Goal: Find specific page/section: Find specific page/section

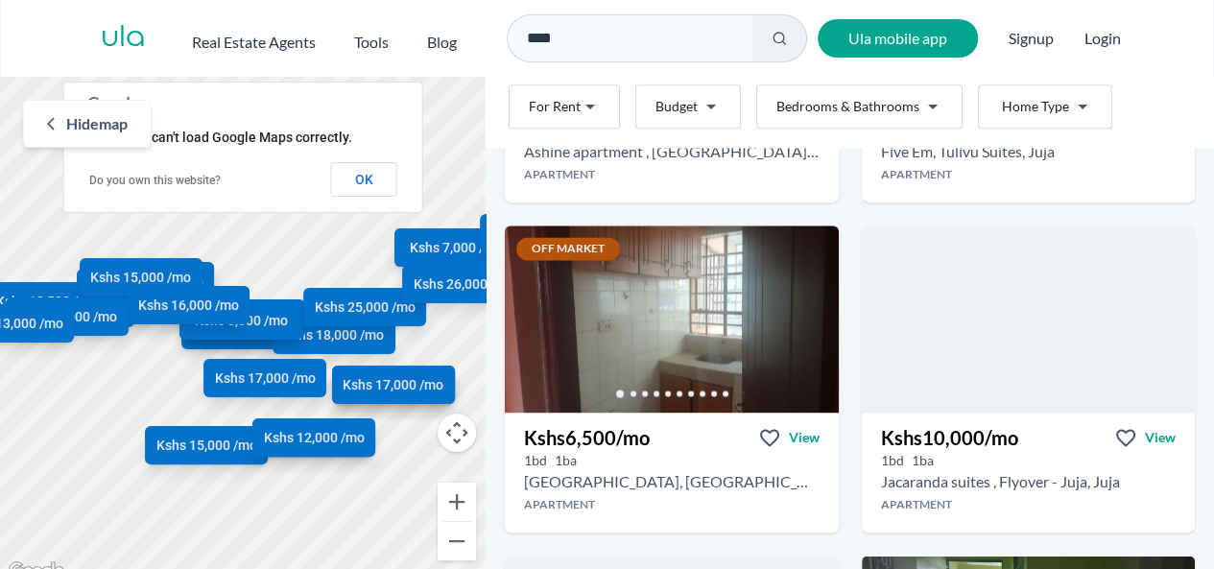
scroll to position [1351, 0]
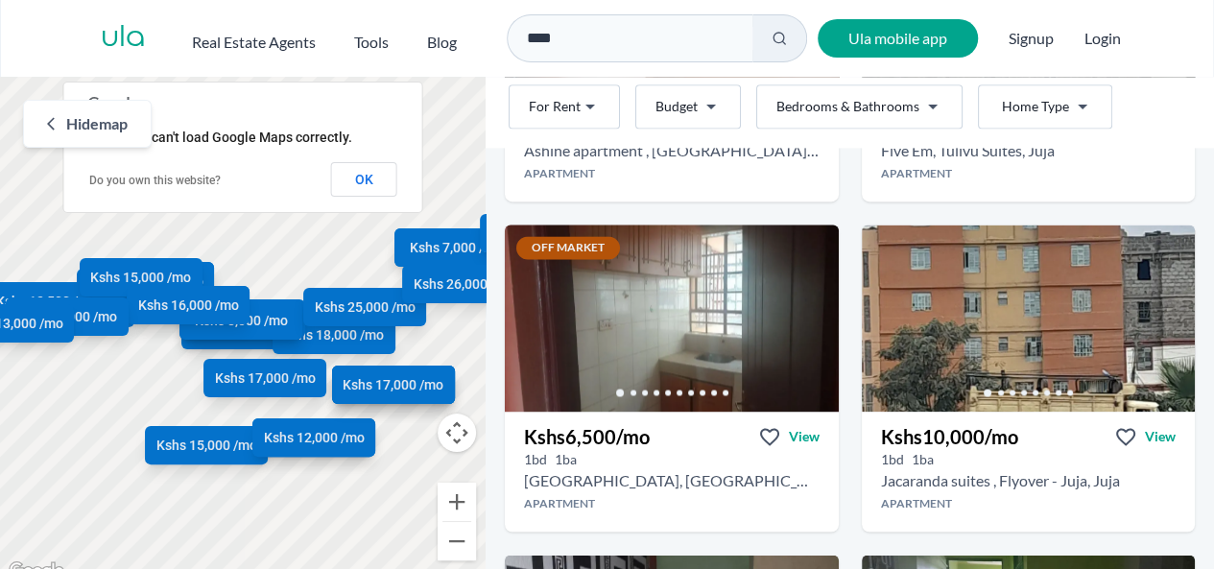
click at [1164, 307] on icon "Go to the next property image" at bounding box center [1171, 311] width 15 height 15
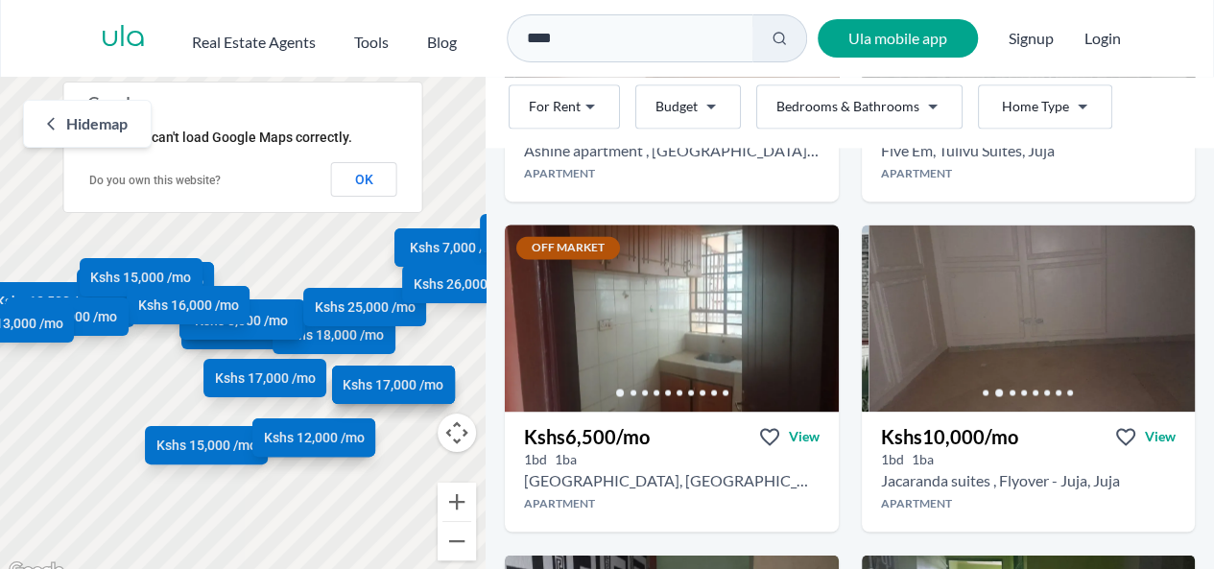
click at [1164, 307] on icon "Go to the next property image" at bounding box center [1171, 311] width 15 height 15
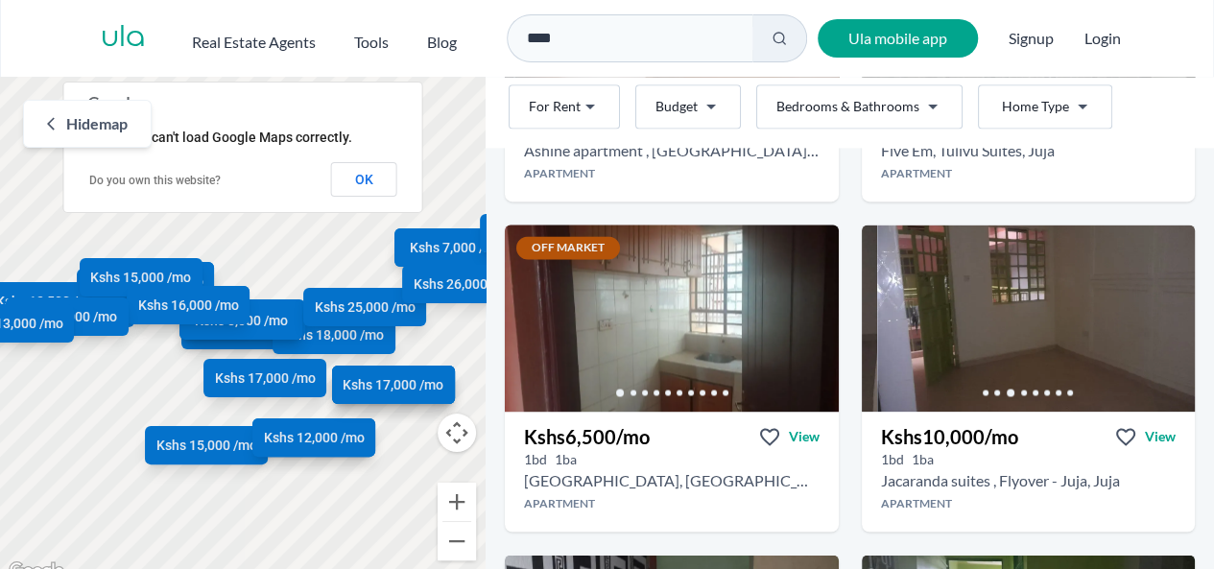
click at [1164, 307] on icon "Go to the next property image" at bounding box center [1171, 311] width 15 height 15
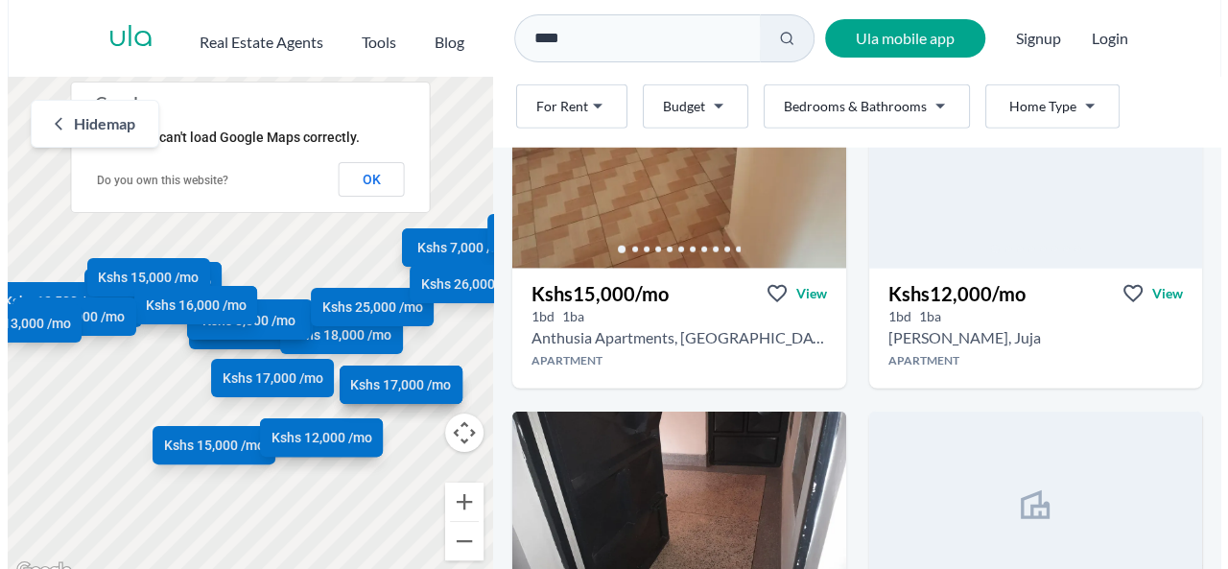
scroll to position [2486, 0]
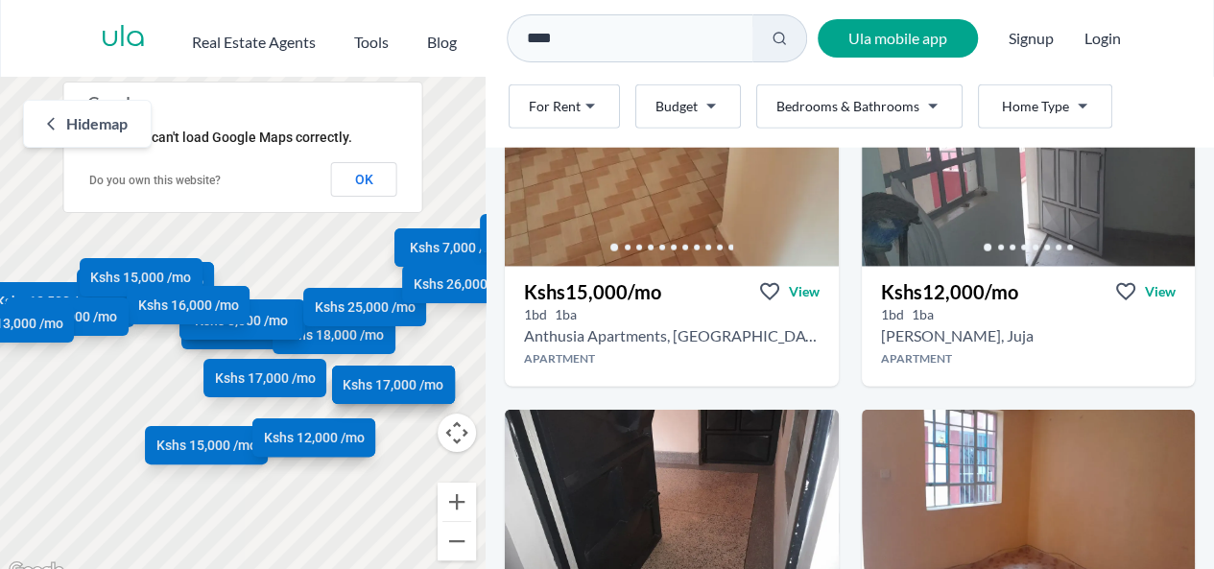
click at [1015, 109] on html "Are you a real estate agent? Reach more buyers and renters. Sign up Ula Homes A…" at bounding box center [607, 291] width 1214 height 583
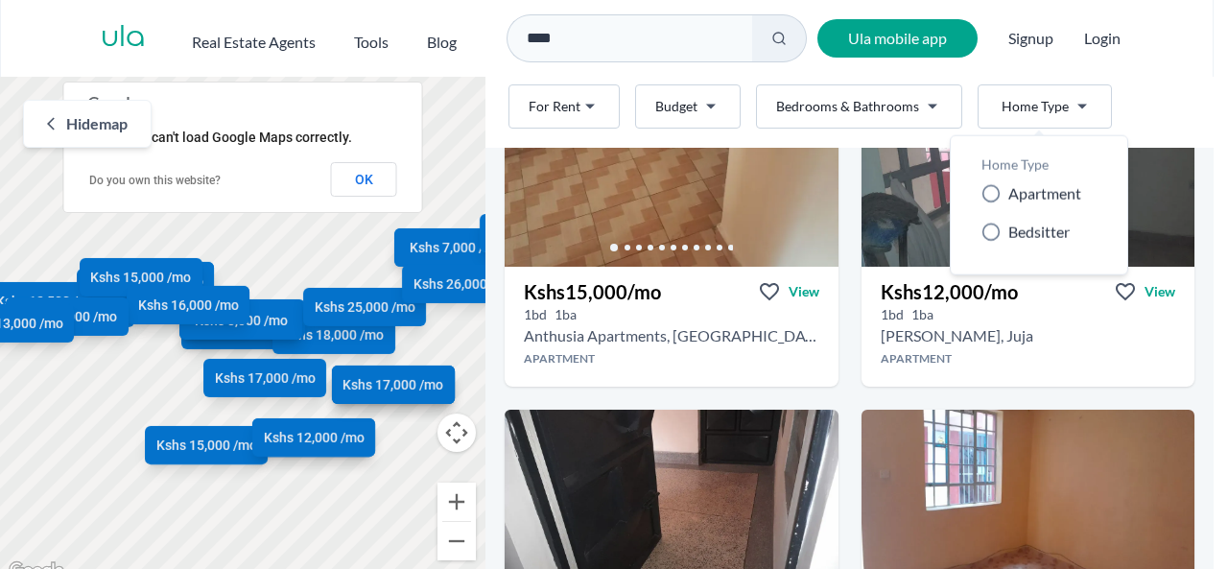
click at [1023, 234] on span "Bedsitter" at bounding box center [1038, 232] width 61 height 23
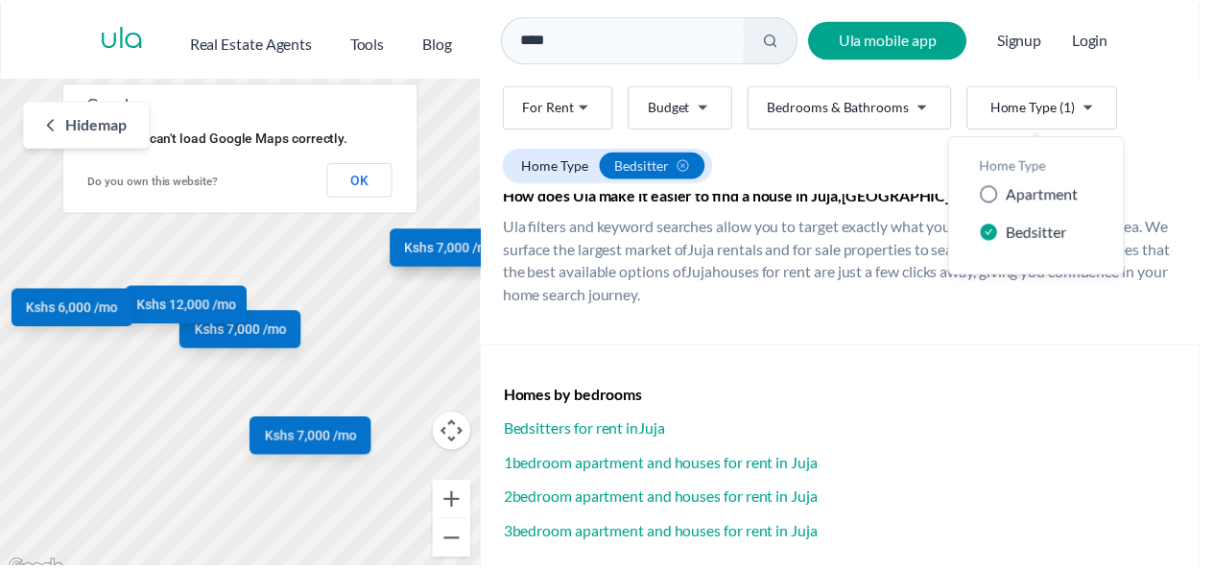
scroll to position [1499, 0]
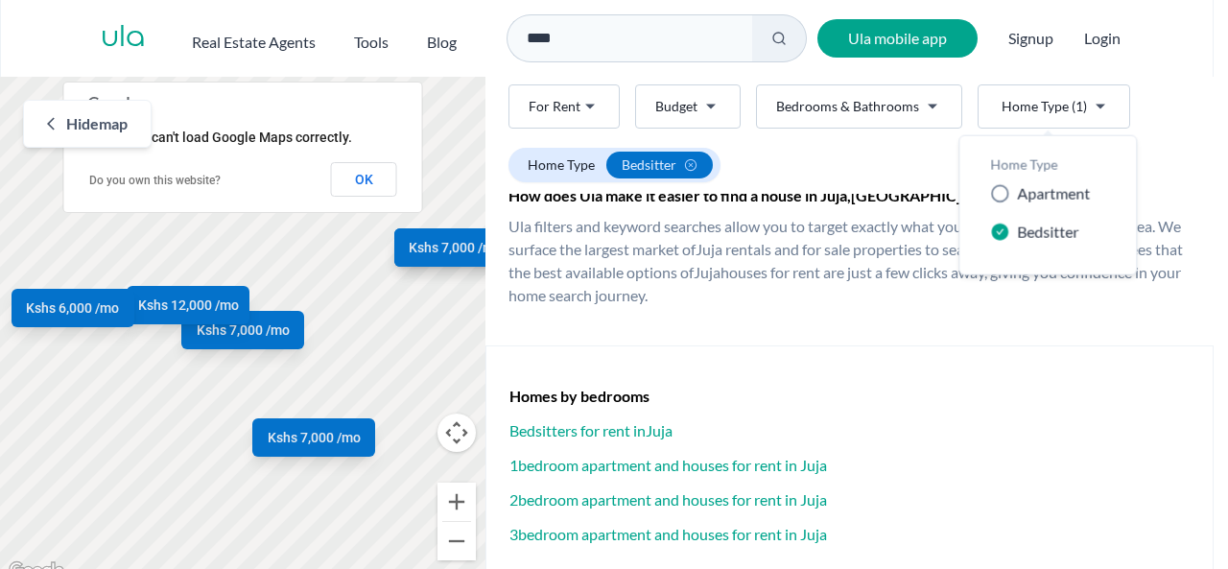
click at [760, 281] on html "Are you a real estate agent? Reach more buyers and renters. Sign up Ula Homes A…" at bounding box center [614, 291] width 1228 height 583
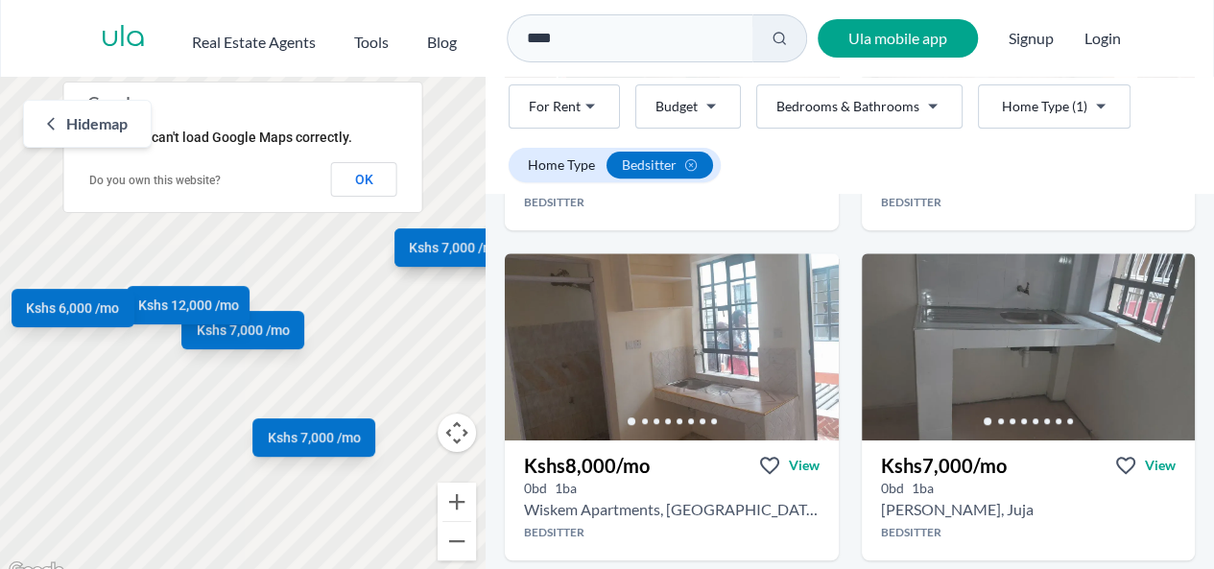
scroll to position [426, 0]
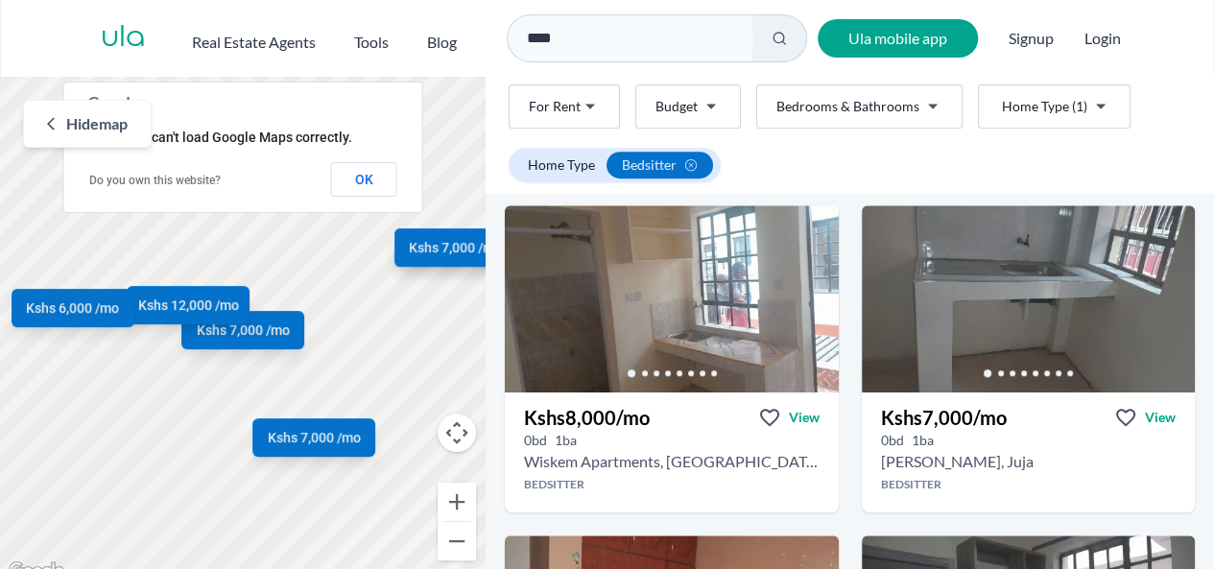
click at [808, 289] on icon "Go to the next property image" at bounding box center [815, 292] width 15 height 15
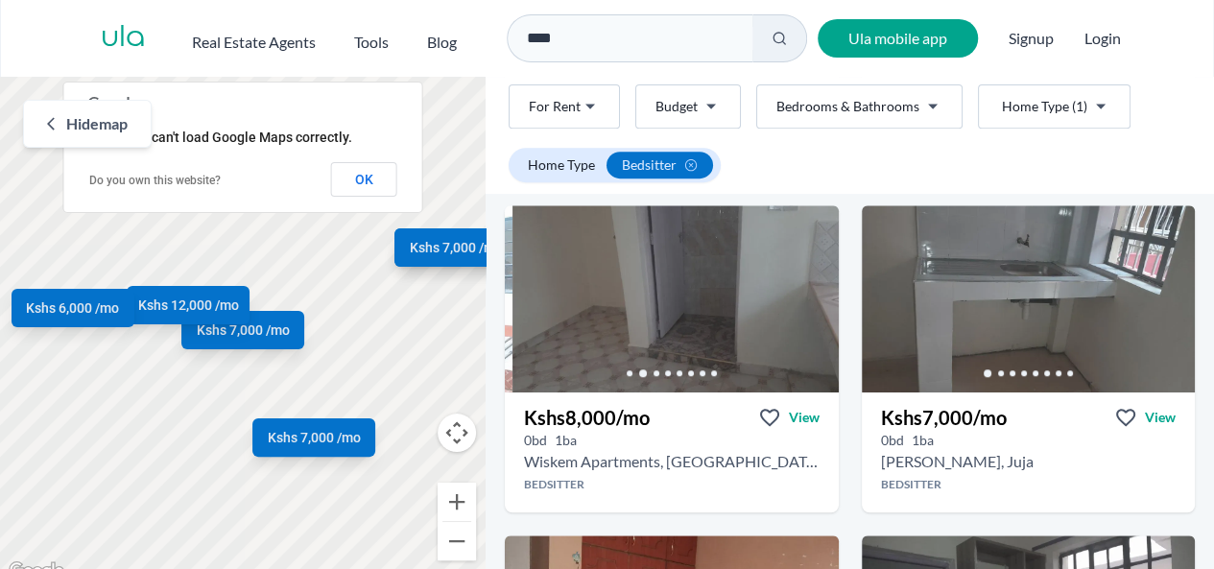
click at [808, 289] on icon "Go to the next property image" at bounding box center [815, 292] width 15 height 15
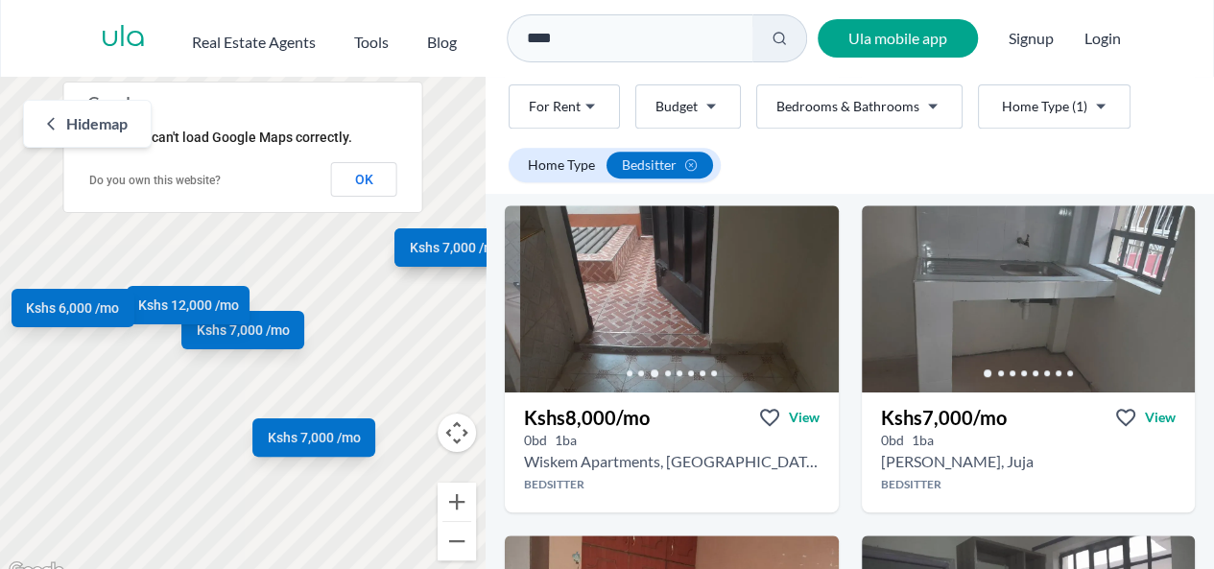
click at [808, 289] on icon "Go to the next property image" at bounding box center [815, 292] width 15 height 15
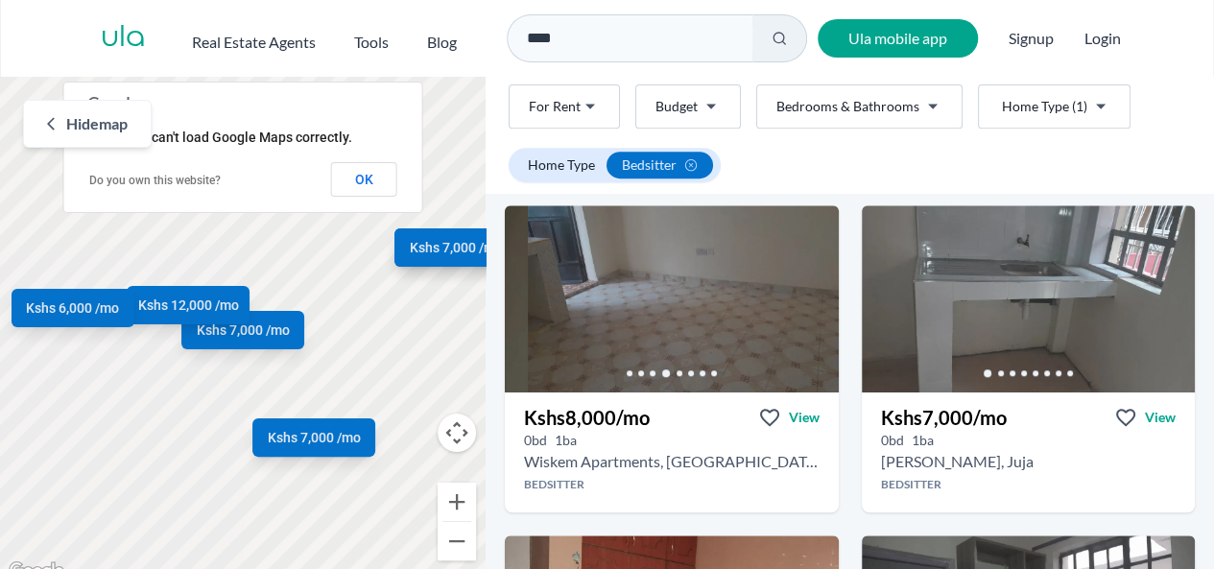
click at [1164, 295] on icon "Go to the next property image" at bounding box center [1171, 292] width 15 height 15
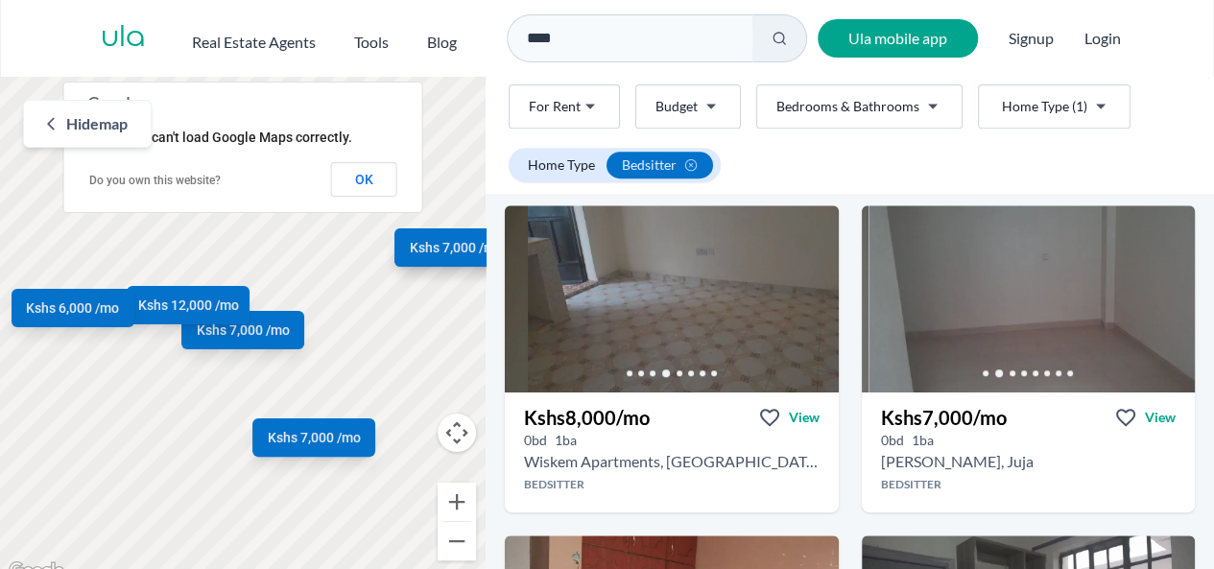
click at [1164, 295] on icon "Go to the next property image" at bounding box center [1171, 292] width 15 height 15
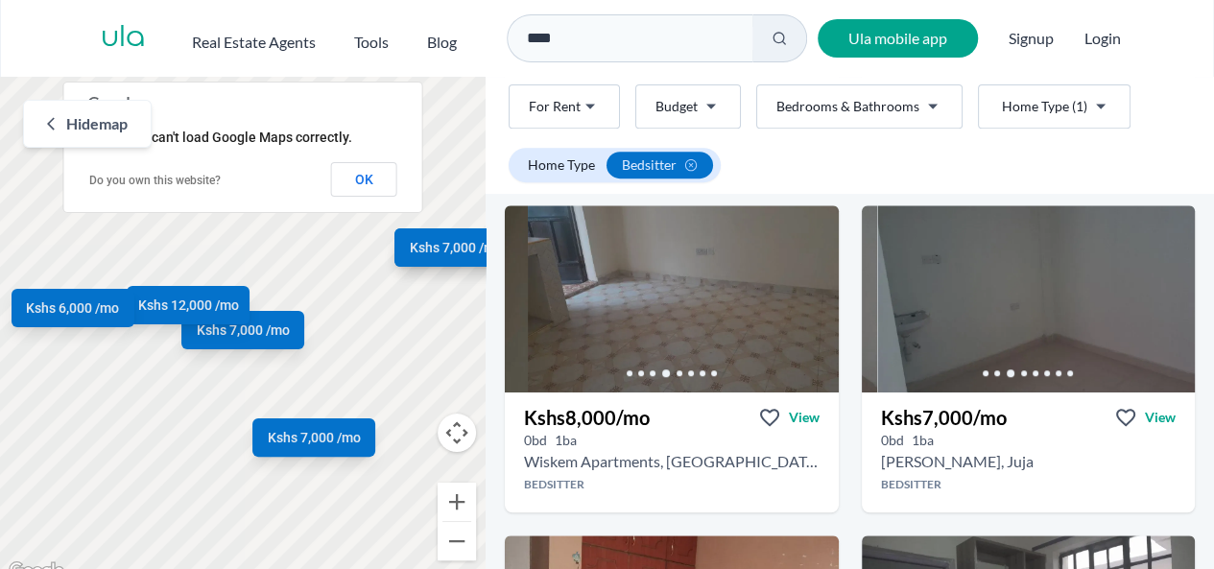
click at [1164, 295] on icon "Go to the next property image" at bounding box center [1171, 292] width 15 height 15
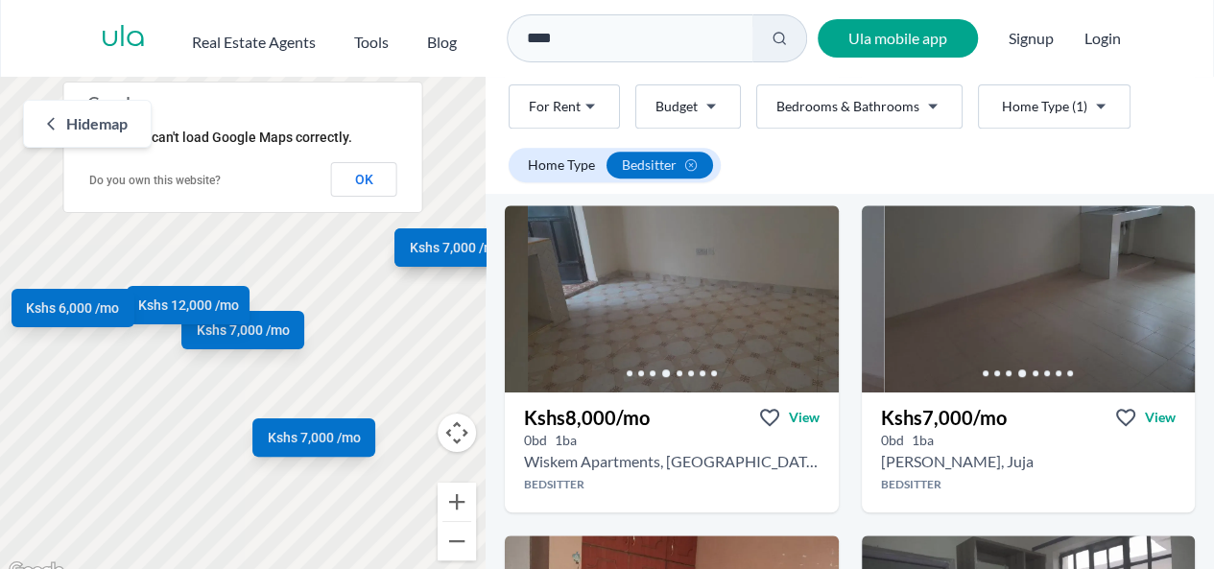
click at [1164, 295] on icon "Go to the next property image" at bounding box center [1171, 292] width 15 height 15
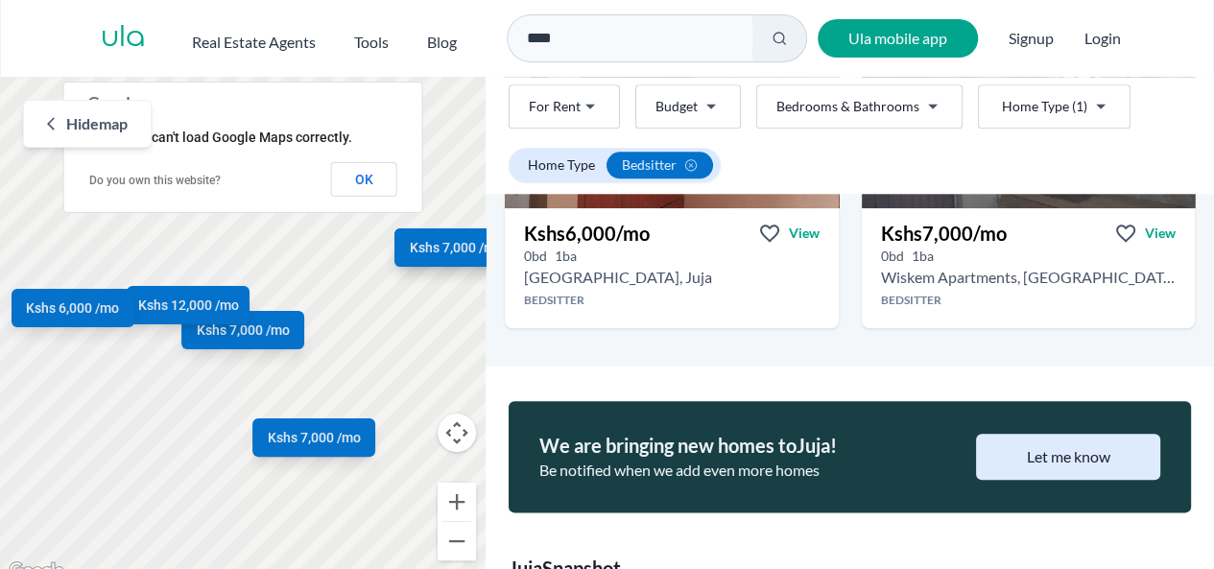
scroll to position [858, 0]
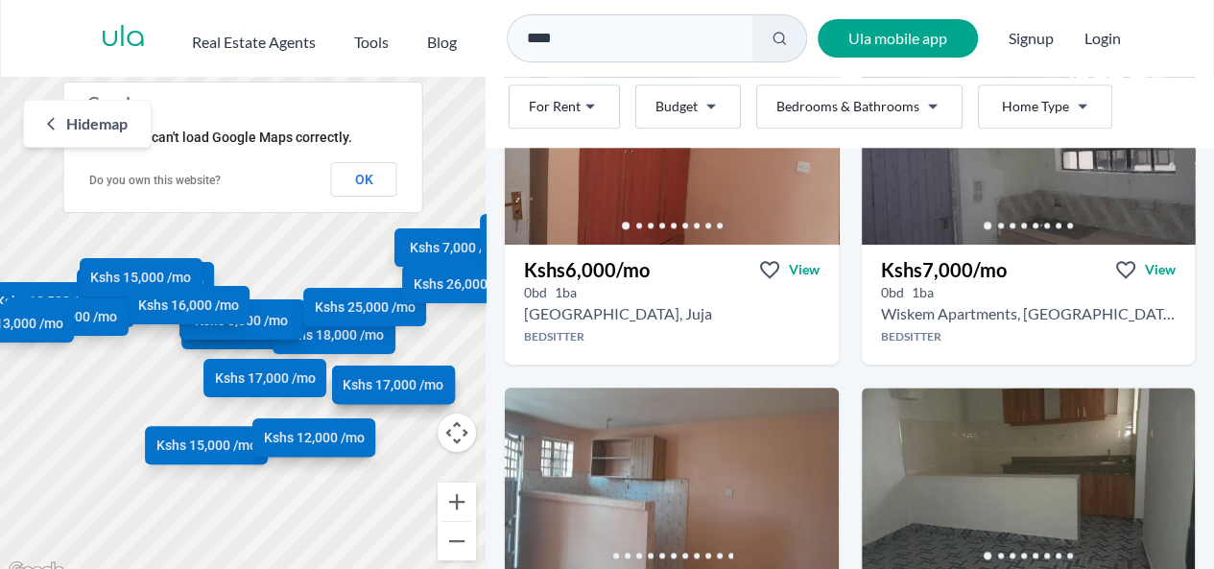
scroll to position [812, 0]
